Goal: Transaction & Acquisition: Purchase product/service

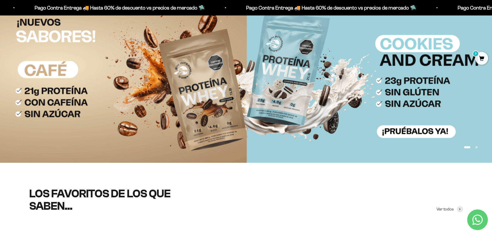
scroll to position [43, 0]
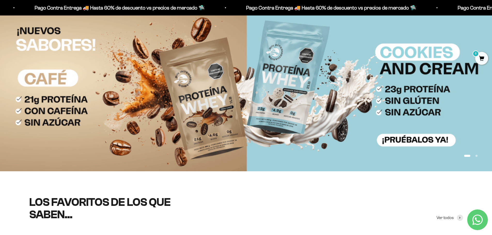
click at [301, 88] on img at bounding box center [246, 91] width 492 height 160
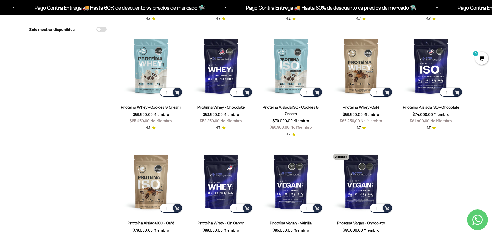
scroll to position [164, 0]
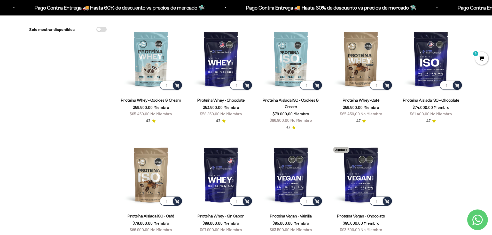
click at [443, 156] on product-list "1 Proteína Whey $53.500,00 Miembro $58.850,00 No Miembro 4.7 1 Proteína Aislada…" at bounding box center [291, 79] width 344 height 322
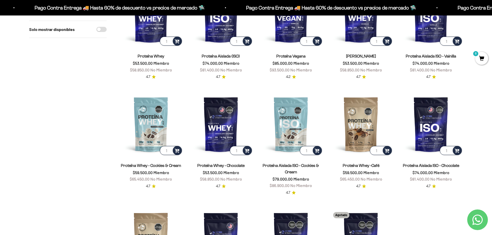
scroll to position [0, 0]
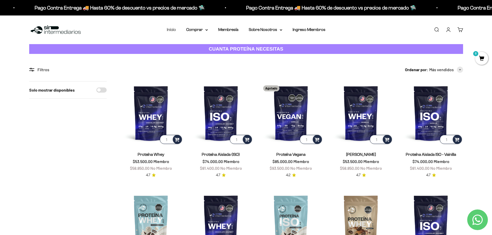
click at [169, 29] on link "Inicio" at bounding box center [171, 29] width 9 height 4
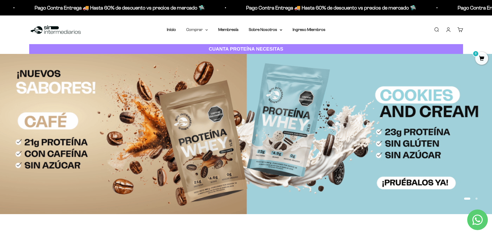
click at [199, 30] on summary "Comprar" at bounding box center [197, 29] width 22 height 7
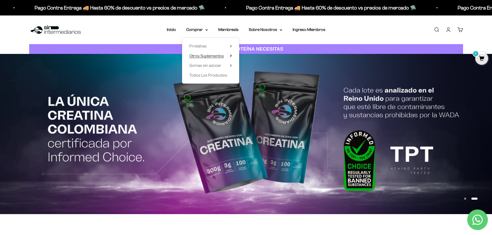
click at [221, 54] on span "Otros Suplementos" at bounding box center [206, 56] width 35 height 4
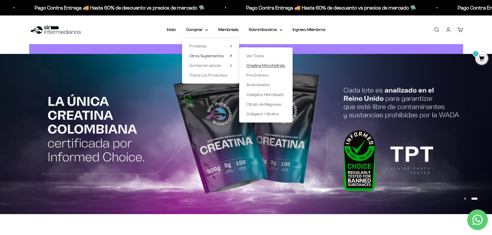
click at [259, 64] on span "Creatina Monohidrato" at bounding box center [265, 65] width 39 height 4
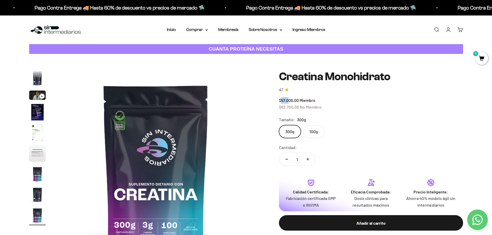
drag, startPoint x: 282, startPoint y: 101, endPoint x: 290, endPoint y: 100, distance: 7.8
click at [290, 100] on span "$57.000,00" at bounding box center [289, 100] width 20 height 5
click at [315, 133] on label "100g" at bounding box center [313, 131] width 21 height 13
click at [279, 125] on input "100g" at bounding box center [279, 125] width 0 height 0
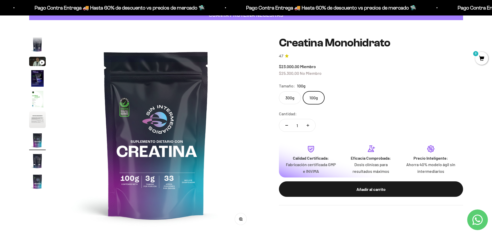
scroll to position [28, 0]
